Goal: Navigation & Orientation: Find specific page/section

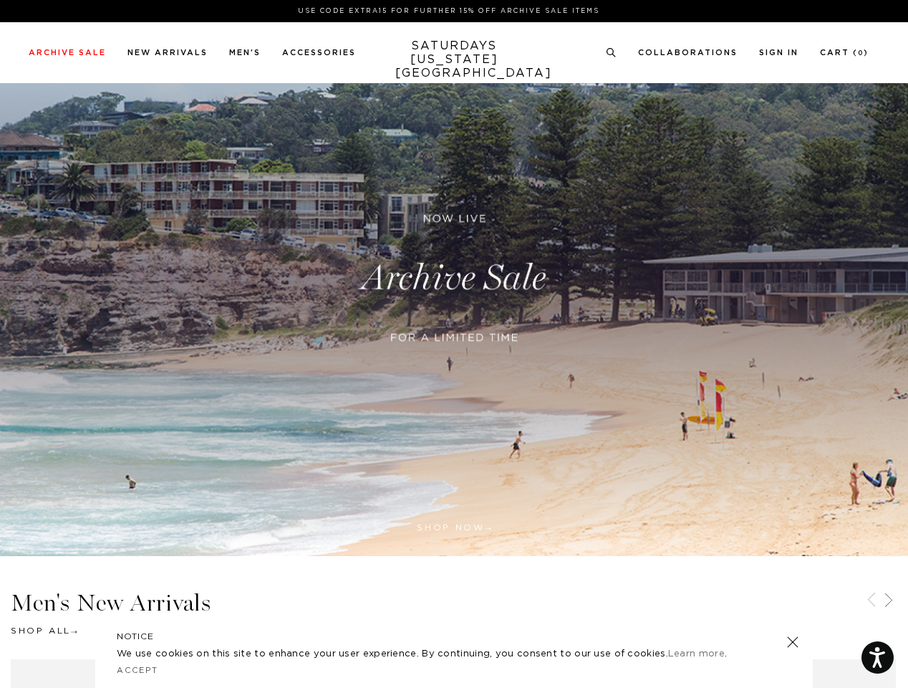
click at [454, 344] on div at bounding box center [454, 355] width 347 height 29
click at [609, 315] on link at bounding box center [608, 315] width 13 height 13
click at [612, 53] on icon at bounding box center [611, 52] width 11 height 9
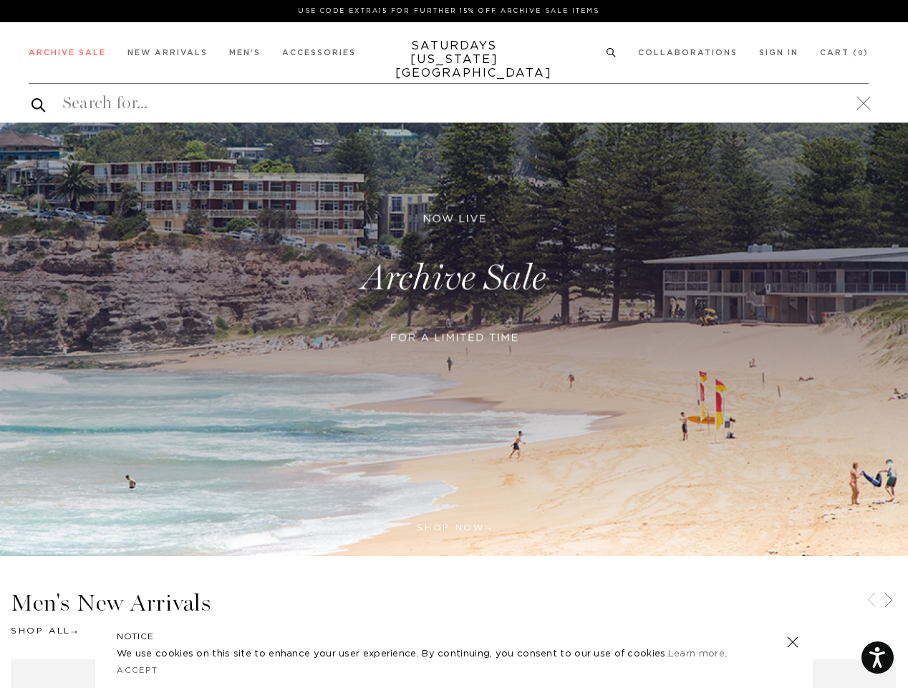
click at [872, 601] on icon at bounding box center [871, 599] width 17 height 17
click at [889, 601] on icon at bounding box center [888, 599] width 17 height 17
click at [793, 642] on link at bounding box center [793, 642] width 20 height 20
